Goal: Information Seeking & Learning: Learn about a topic

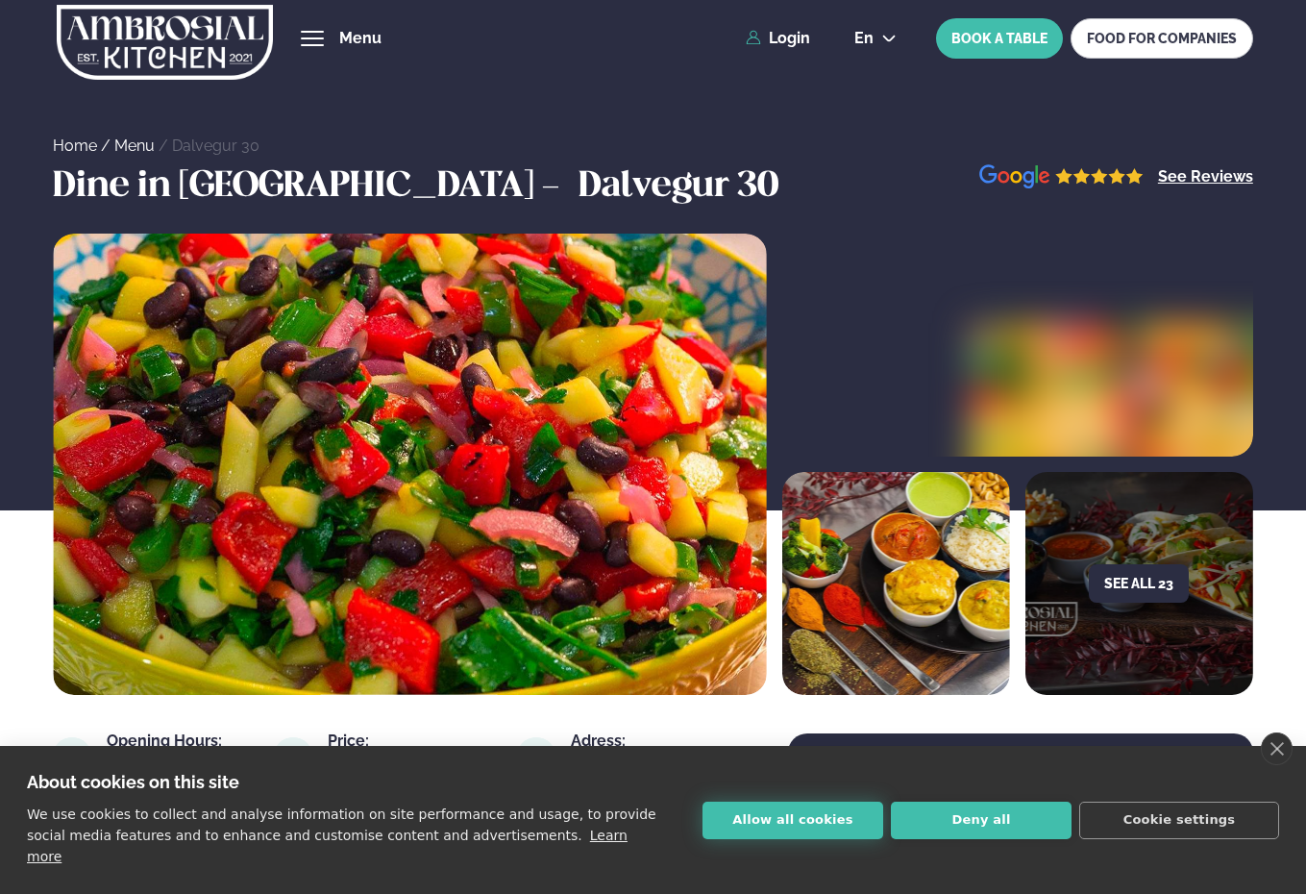
click at [799, 839] on button "Allow all cookies" at bounding box center [792, 819] width 181 height 37
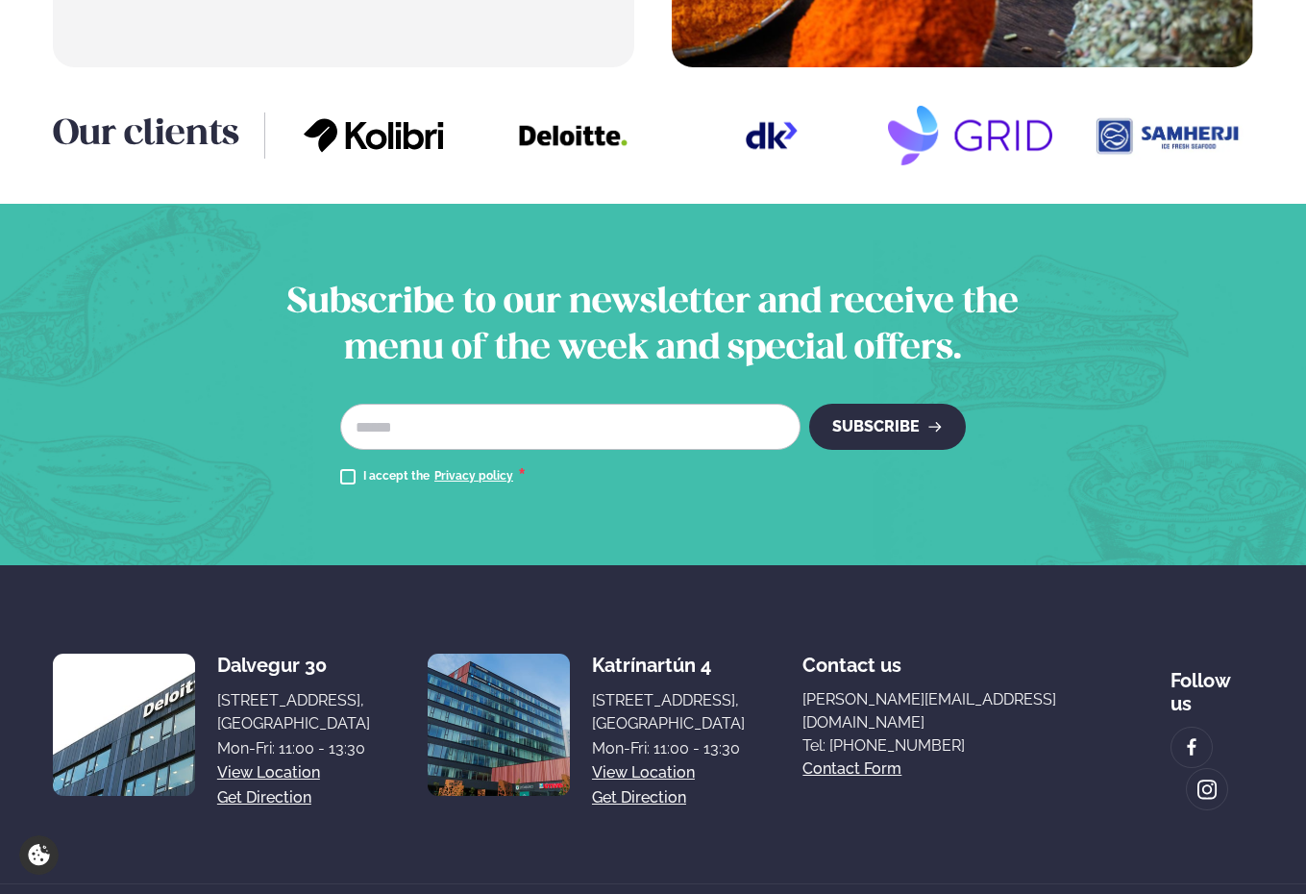
scroll to position [2481, 0]
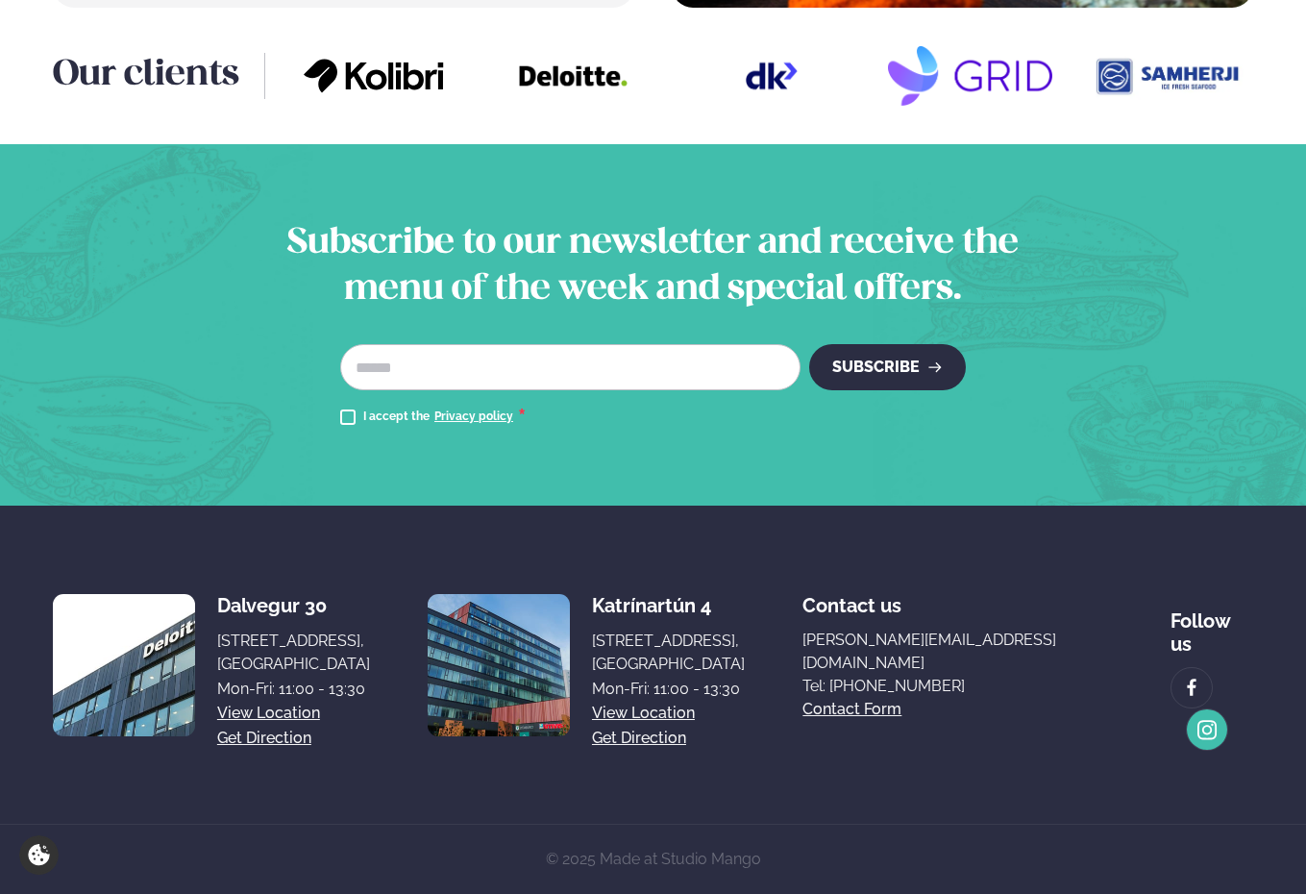
click at [1217, 719] on img at bounding box center [1206, 730] width 21 height 22
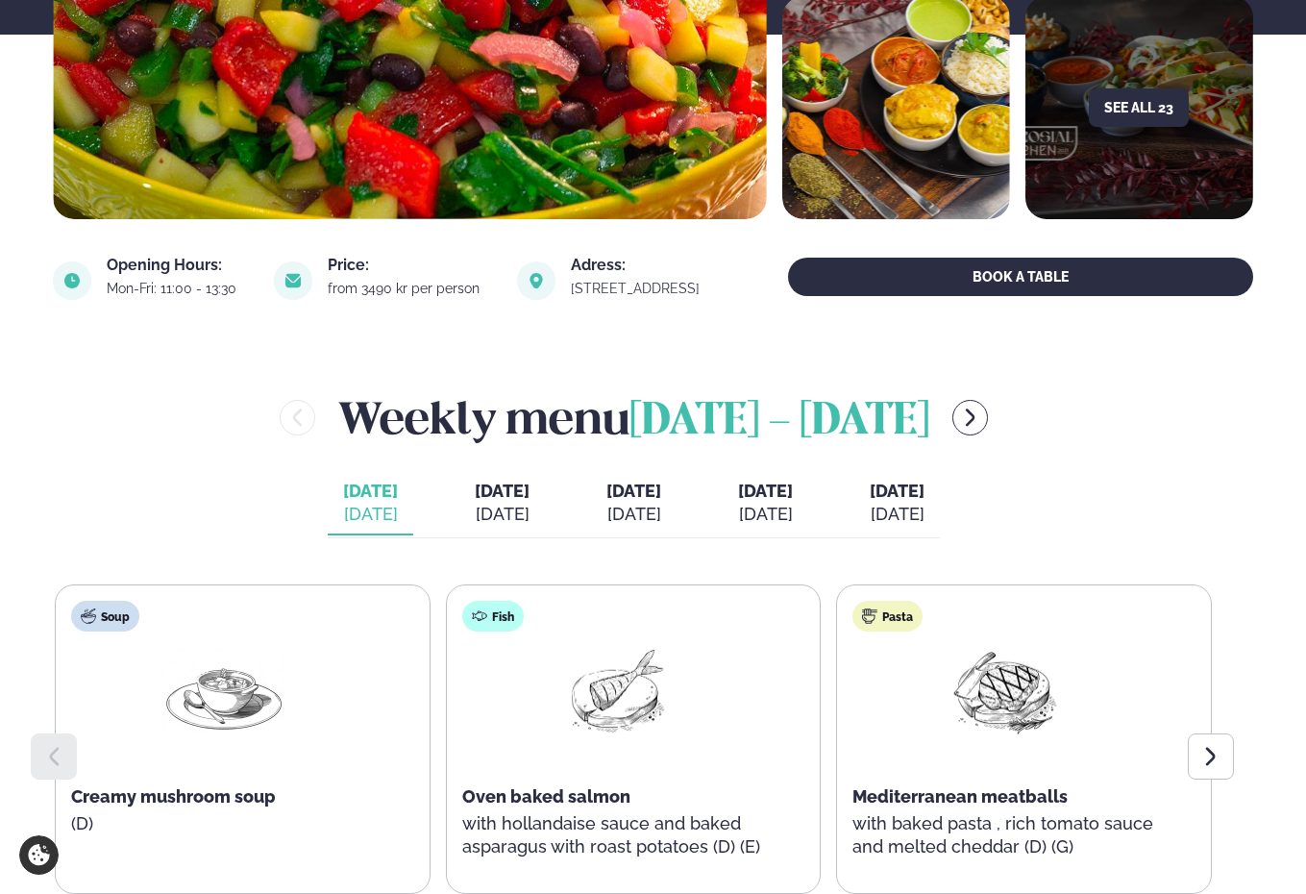
scroll to position [751, 0]
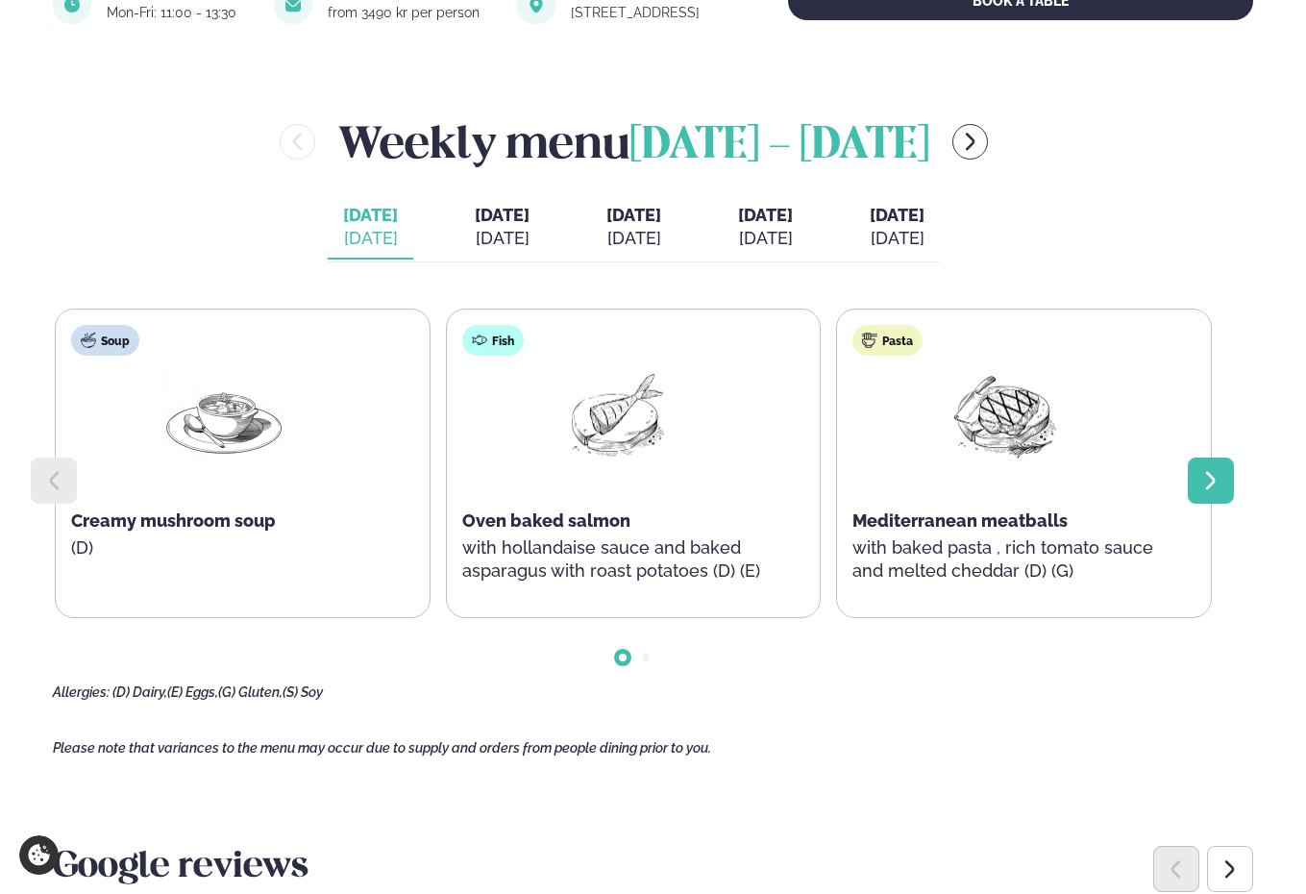
click at [1222, 497] on div at bounding box center [1211, 480] width 46 height 46
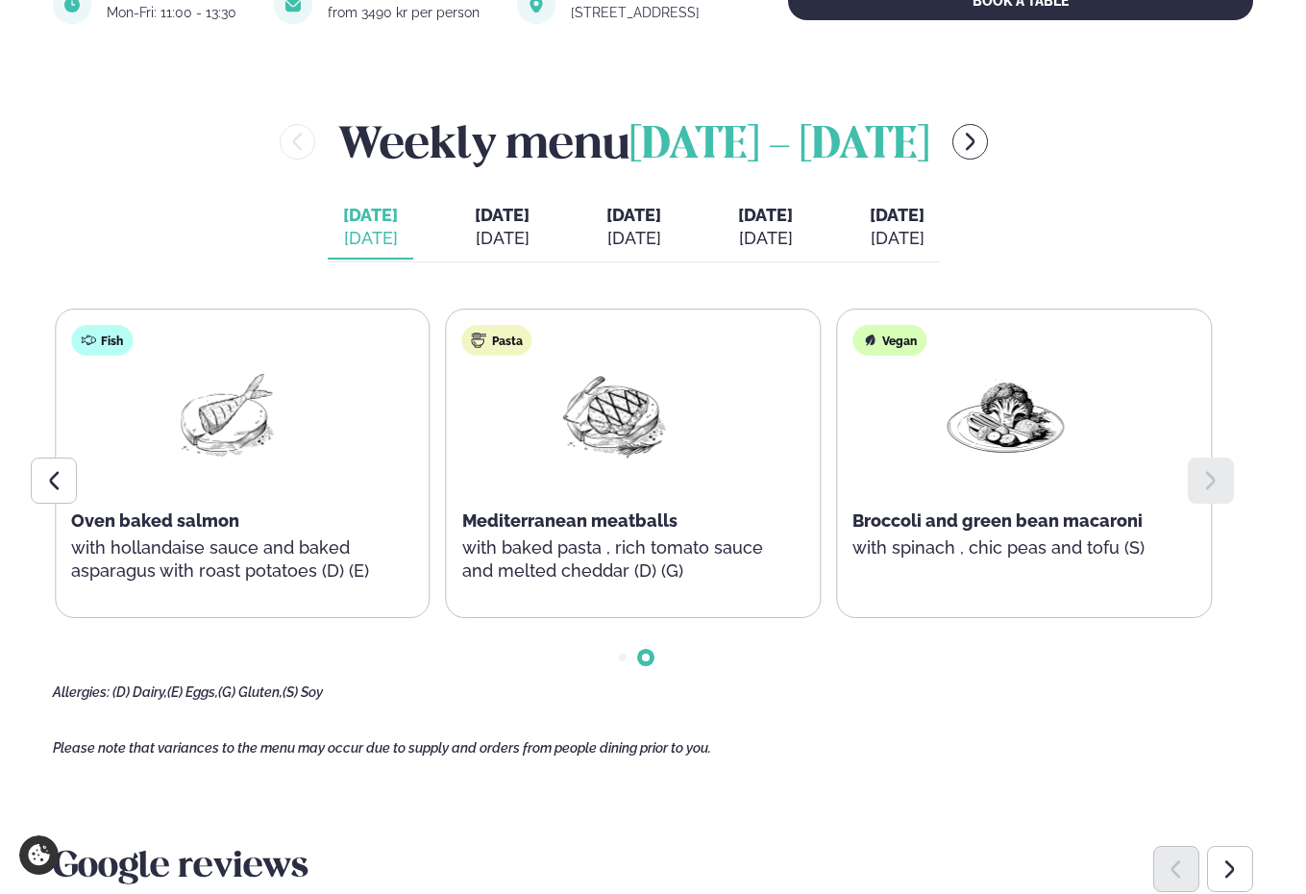
click at [477, 250] on div "[DATE]" at bounding box center [502, 238] width 55 height 23
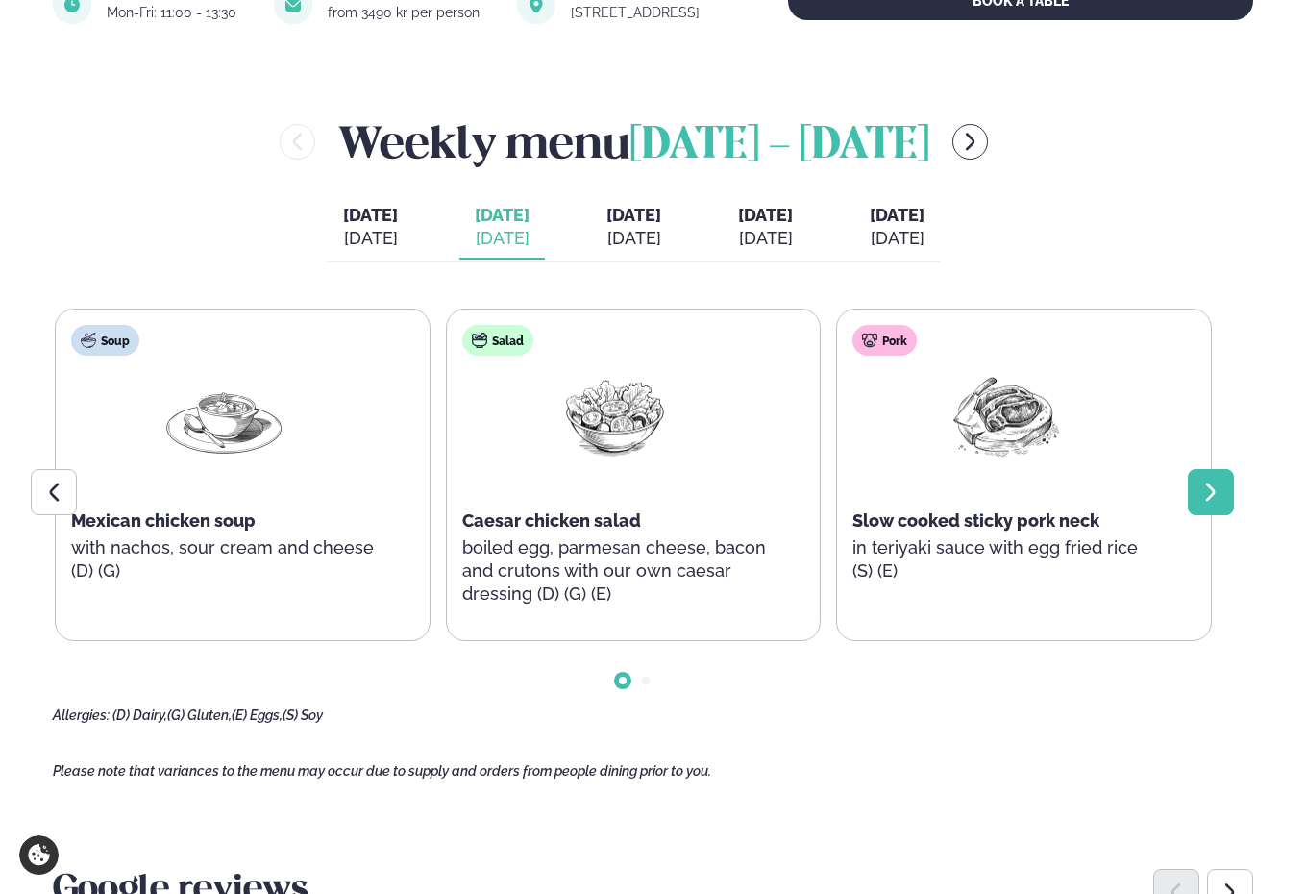
click at [1214, 504] on icon at bounding box center [1210, 491] width 23 height 23
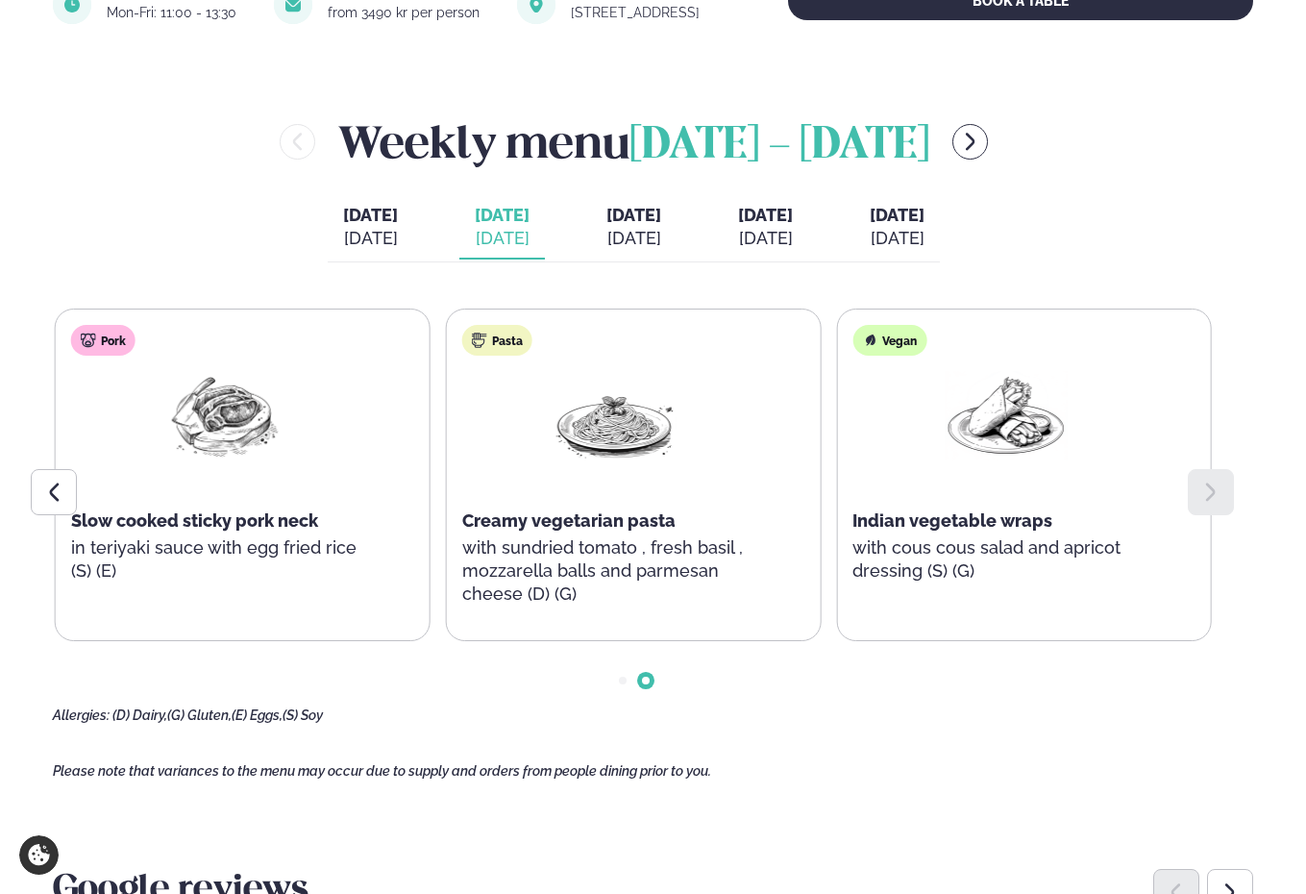
click at [627, 245] on div "[DATE]" at bounding box center [633, 238] width 55 height 23
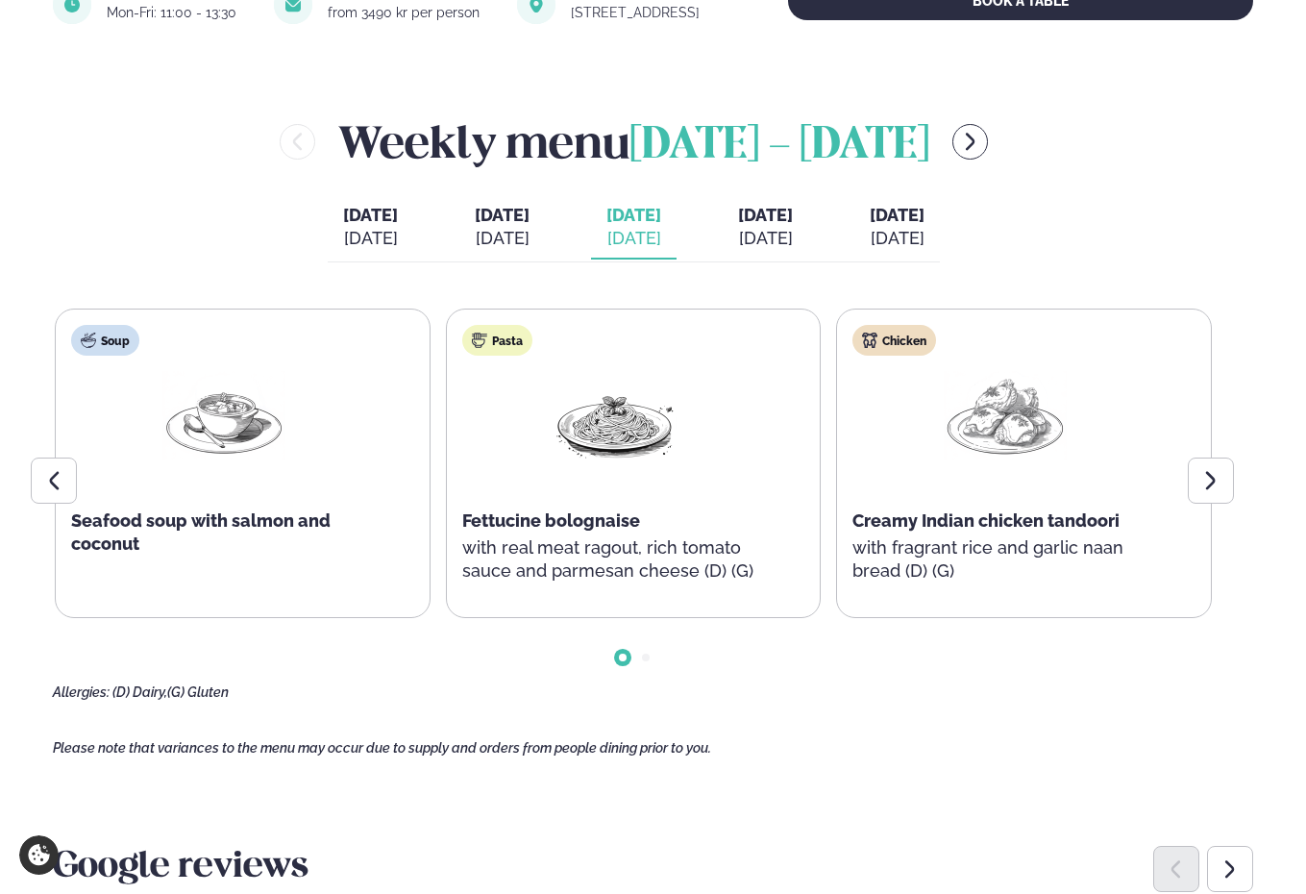
click at [952, 564] on p "with fragrant rice and garlic naan bread (D) (G)" at bounding box center [1005, 559] width 306 height 46
click at [786, 225] on span "[DATE]" at bounding box center [765, 215] width 55 height 20
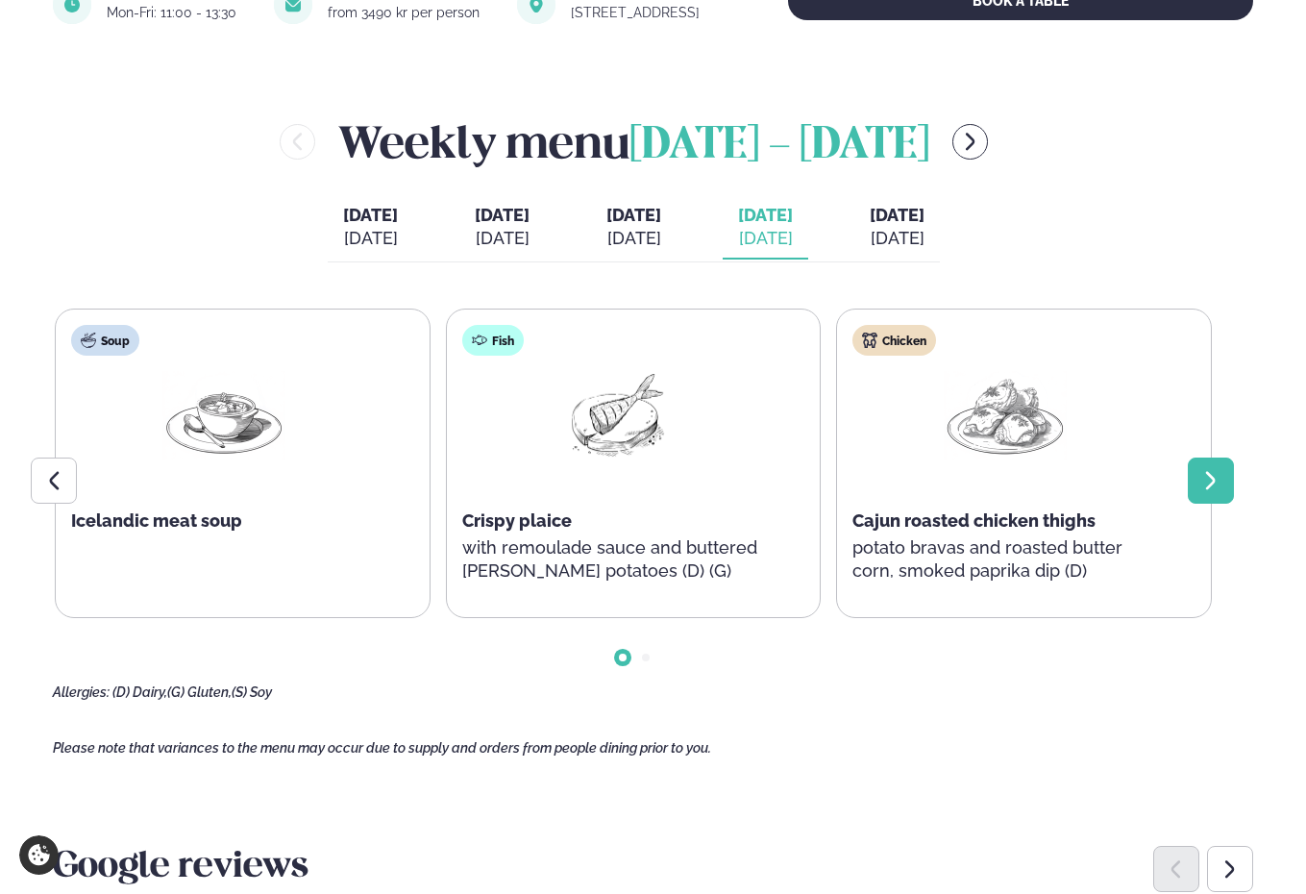
click at [1213, 489] on icon at bounding box center [1211, 480] width 10 height 18
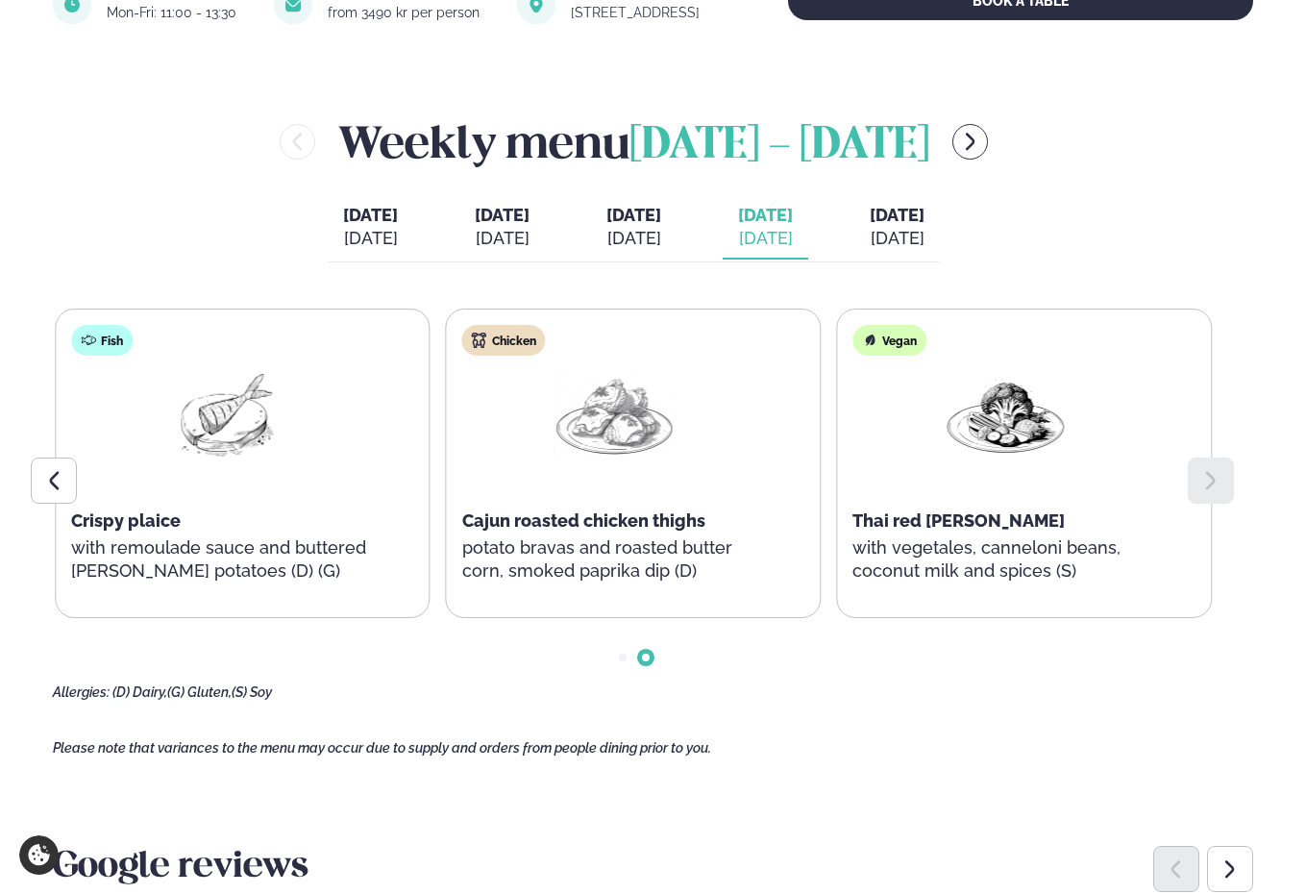
click at [913, 225] on span "[DATE]" at bounding box center [897, 215] width 55 height 20
